Goal: Use online tool/utility: Utilize a website feature to perform a specific function

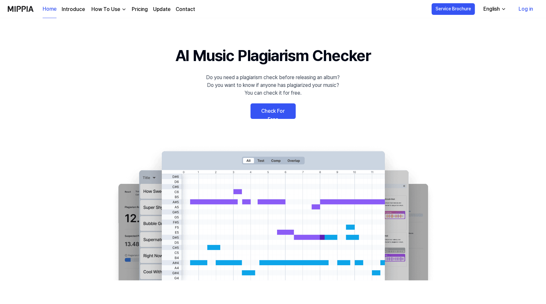
click at [276, 109] on link "Check For Free" at bounding box center [272, 110] width 45 height 15
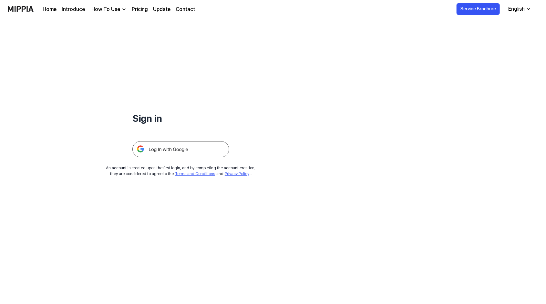
click at [170, 148] on img at bounding box center [180, 149] width 97 height 16
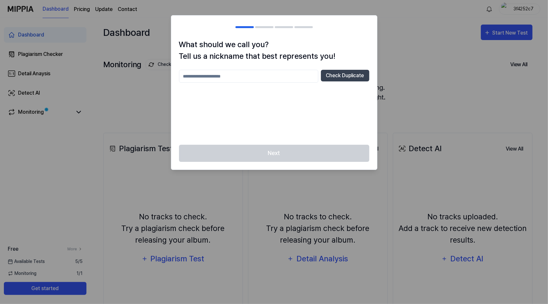
click at [242, 78] on input "text" at bounding box center [248, 76] width 139 height 13
type input "**********"
click at [345, 76] on button "Check Duplicate" at bounding box center [345, 76] width 48 height 12
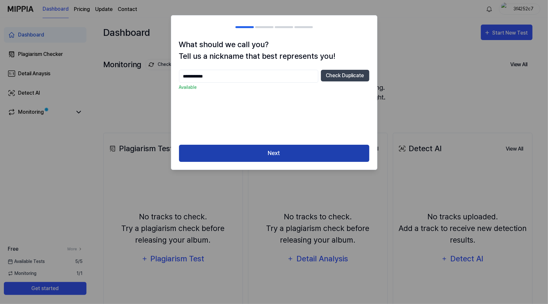
click at [280, 155] on button "Next" at bounding box center [274, 153] width 190 height 17
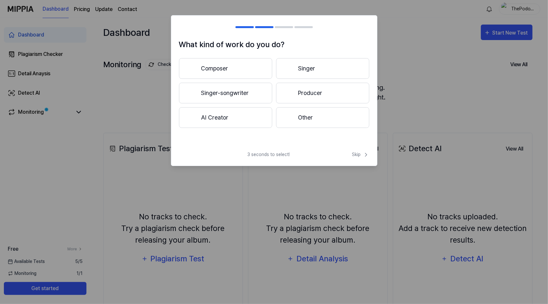
click at [312, 114] on button "Other" at bounding box center [322, 117] width 93 height 21
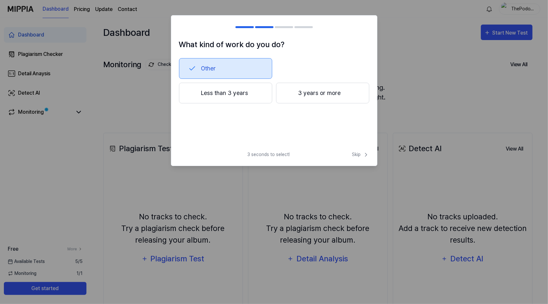
click at [237, 97] on button "Less than 3 years" at bounding box center [225, 93] width 93 height 21
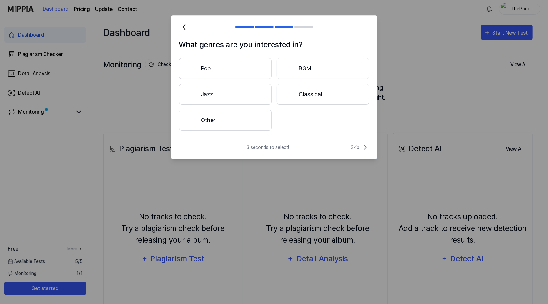
click at [236, 123] on button "Other" at bounding box center [225, 120] width 93 height 21
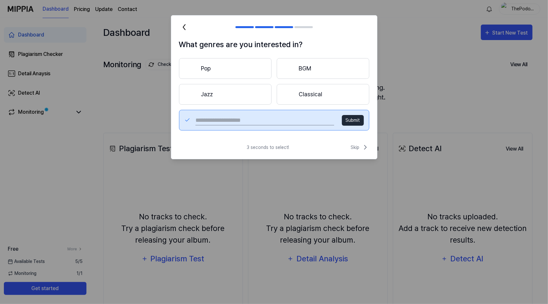
click at [324, 29] on h2 at bounding box center [274, 26] width 206 height 23
click at [221, 70] on button "Pop" at bounding box center [225, 68] width 93 height 21
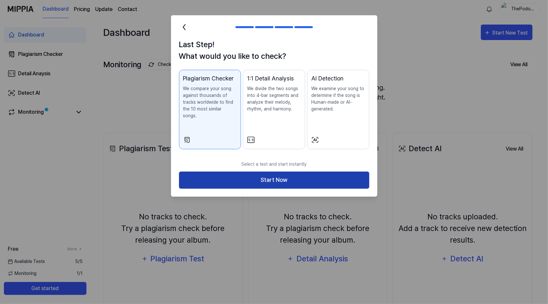
click at [280, 174] on button "Start Now" at bounding box center [274, 179] width 190 height 17
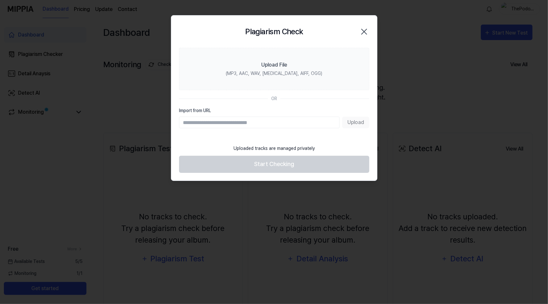
click at [356, 122] on div "Upload" at bounding box center [274, 123] width 190 height 12
click at [360, 35] on icon "button" at bounding box center [364, 31] width 10 height 10
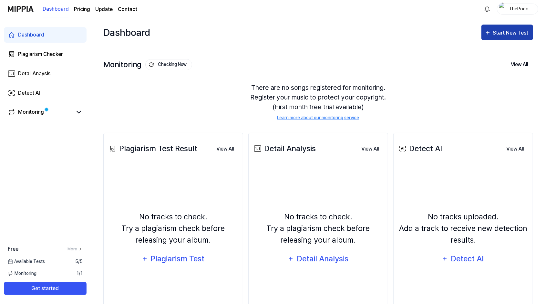
click at [509, 35] on div "Start New Test" at bounding box center [511, 33] width 37 height 8
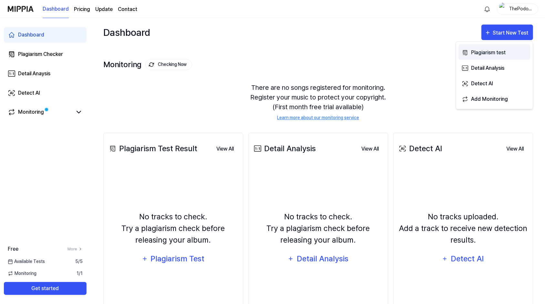
click at [490, 52] on div "Plagiarism test" at bounding box center [499, 52] width 56 height 8
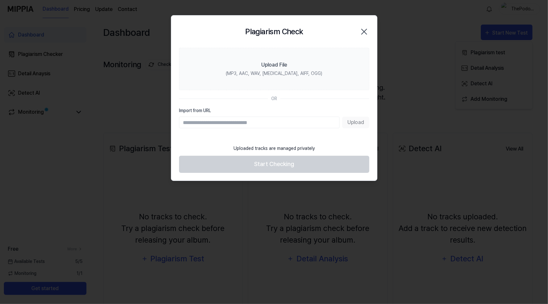
click at [365, 31] on icon "button" at bounding box center [364, 31] width 5 height 5
